Goal: Task Accomplishment & Management: Use online tool/utility

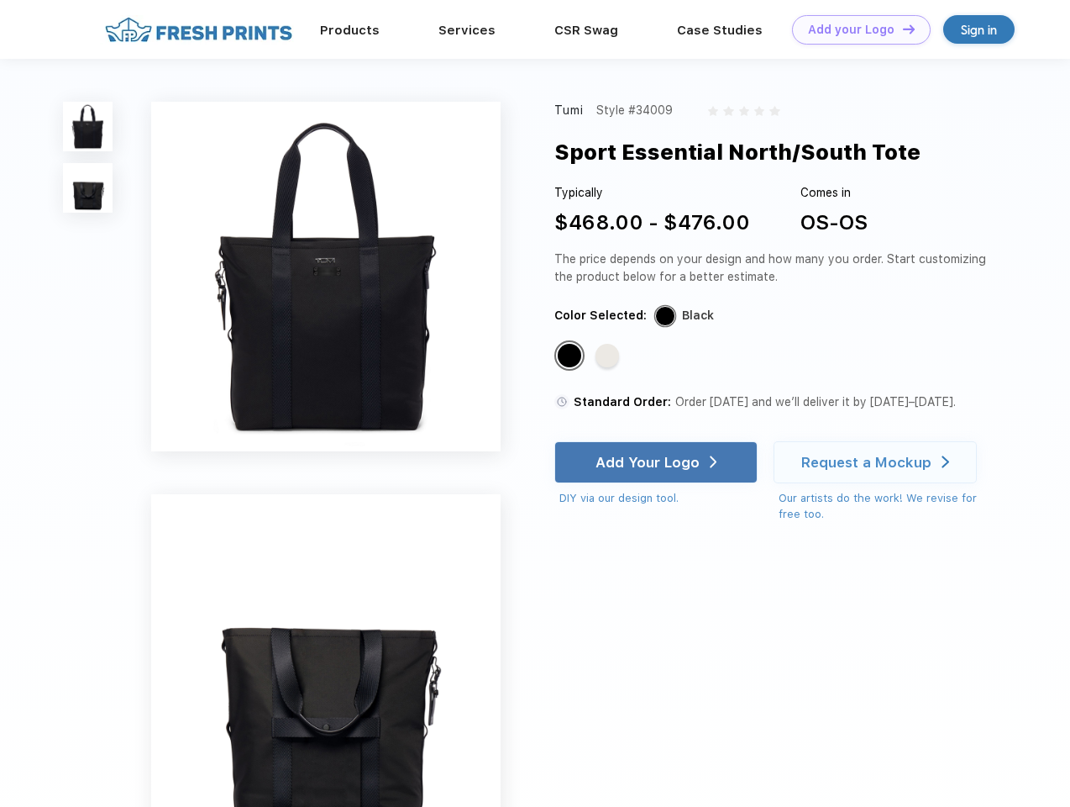
click at [855, 29] on link "Add your Logo Design Tool" at bounding box center [861, 29] width 139 height 29
click at [0, 0] on div "Design Tool" at bounding box center [0, 0] width 0 height 0
click at [902, 29] on link "Add your Logo Design Tool" at bounding box center [861, 29] width 139 height 29
click at [88, 126] on img at bounding box center [88, 127] width 50 height 50
click at [88, 188] on img at bounding box center [88, 188] width 50 height 50
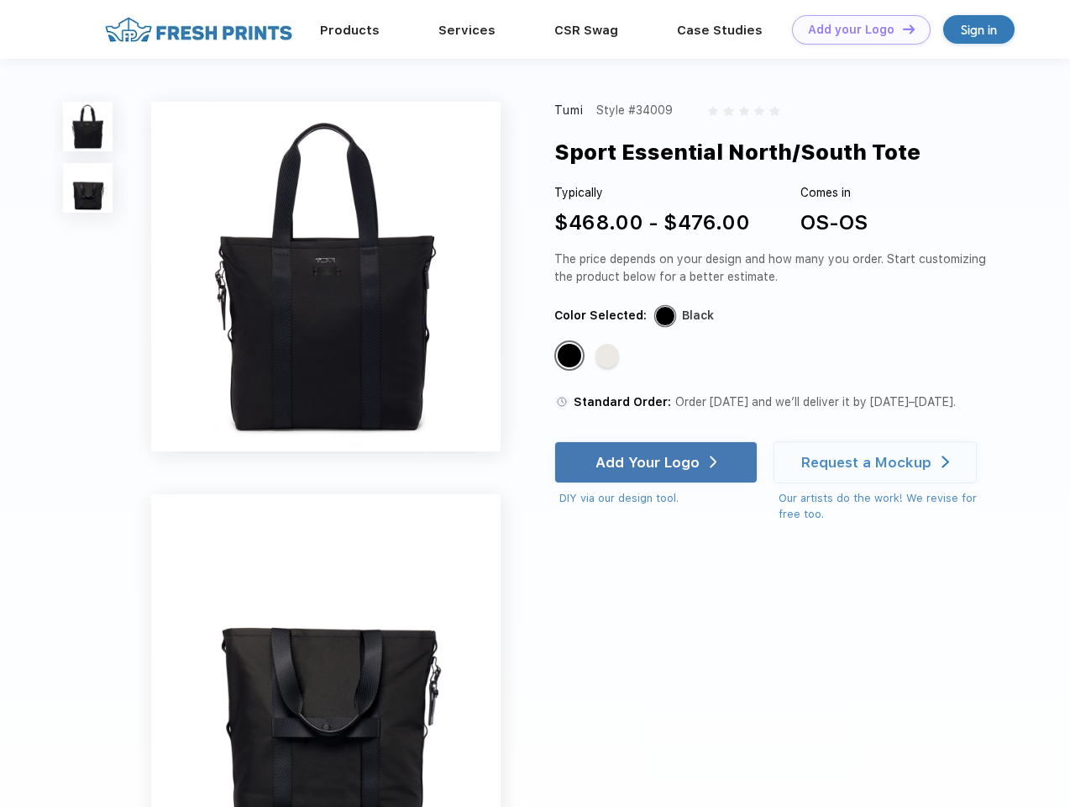
click at [571, 356] on div "Standard Color" at bounding box center [570, 356] width 24 height 24
click at [609, 356] on div "Standard Color" at bounding box center [608, 356] width 24 height 24
click at [658, 462] on div "Add Your Logo" at bounding box center [648, 462] width 104 height 17
click at [878, 462] on div "Request a Mockup" at bounding box center [867, 462] width 130 height 17
